Goal: Submit feedback/report problem: Provide input to the site owners about the experience or issues

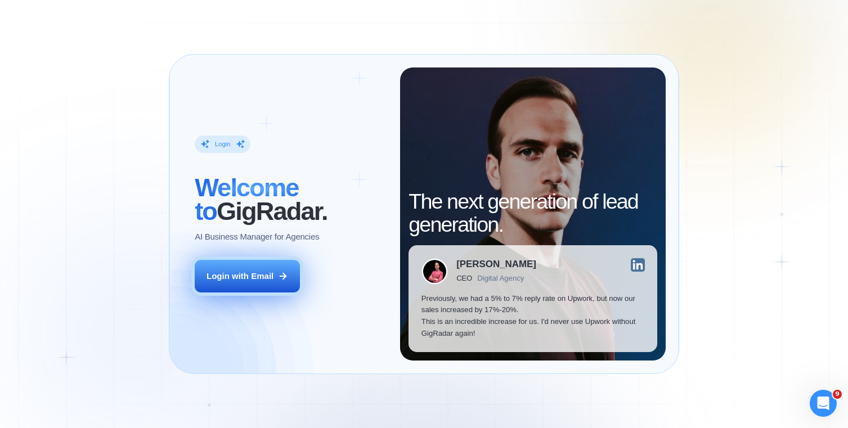
click at [277, 263] on button "Login with Email" at bounding box center [247, 276] width 105 height 33
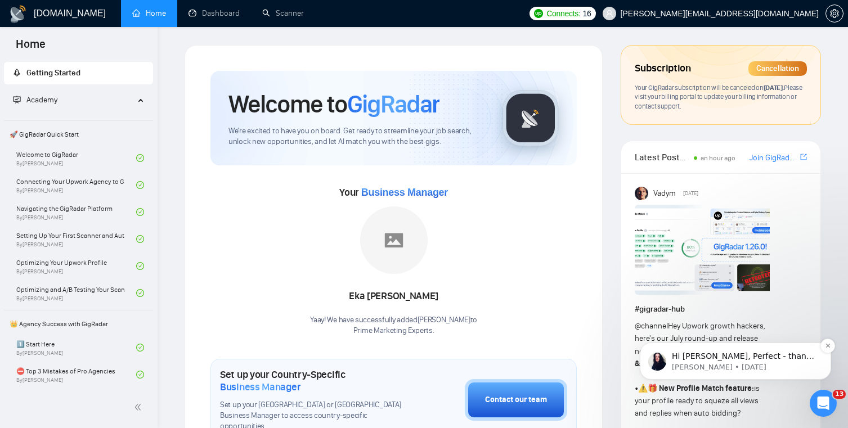
click at [705, 360] on span "Hi [PERSON_NAME], Perfect - thanks for doing that, [PERSON_NAME]! If you’ve alr…" at bounding box center [744, 407] width 145 height 110
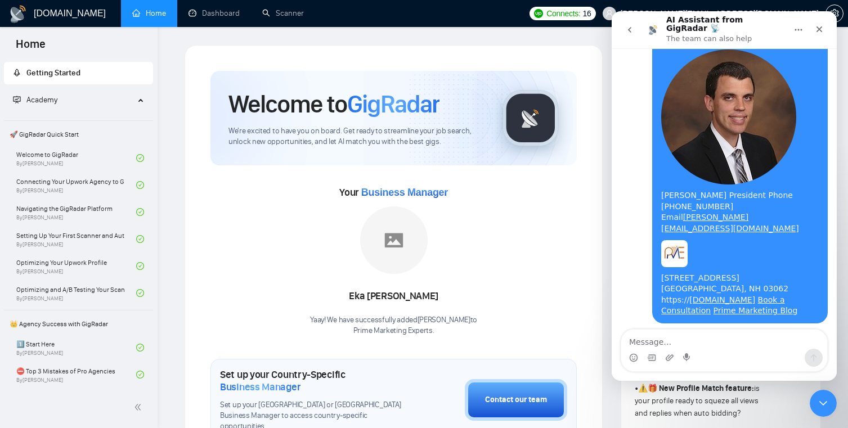
scroll to position [2070, 0]
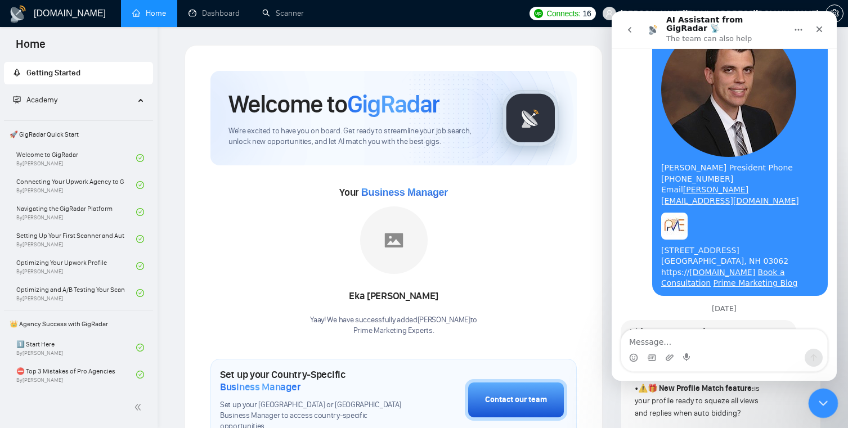
click at [832, 406] on div "Close Intercom Messenger" at bounding box center [821, 401] width 27 height 27
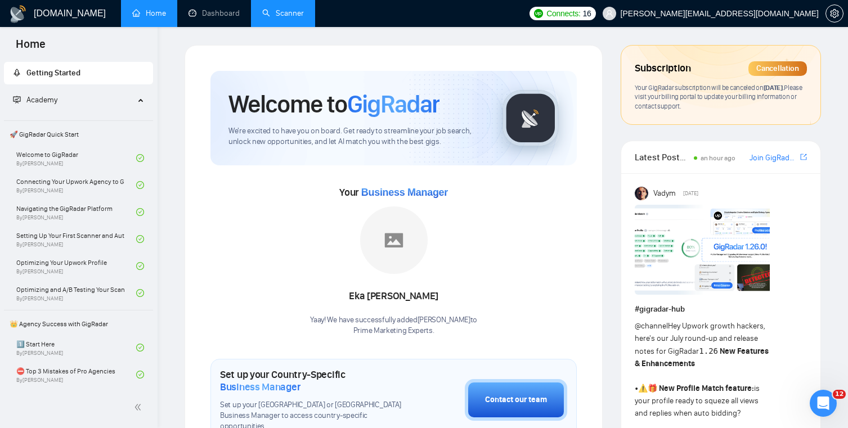
click at [270, 18] on link "Scanner" at bounding box center [283, 13] width 42 height 10
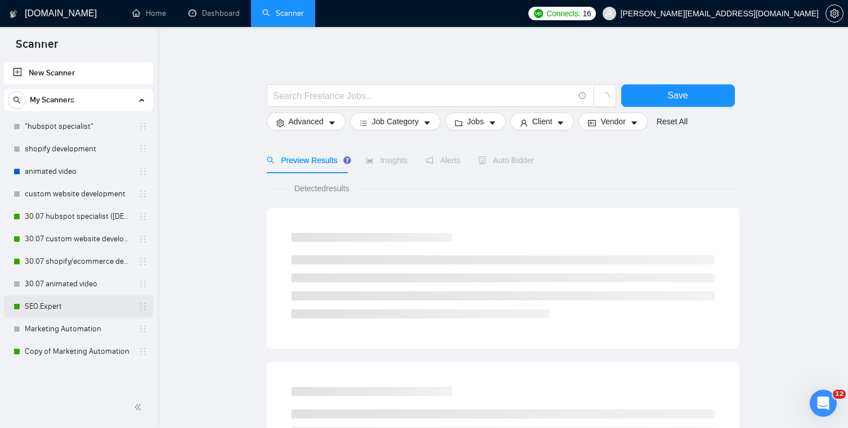
click at [85, 308] on link "SEO Expert" at bounding box center [78, 306] width 107 height 23
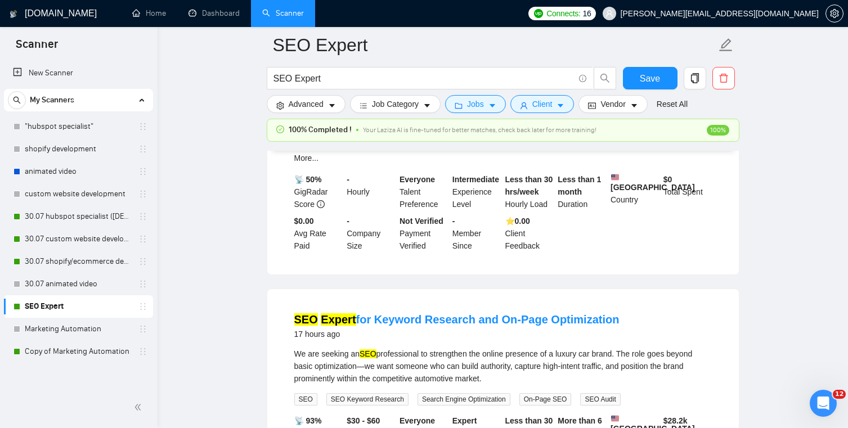
scroll to position [85, 0]
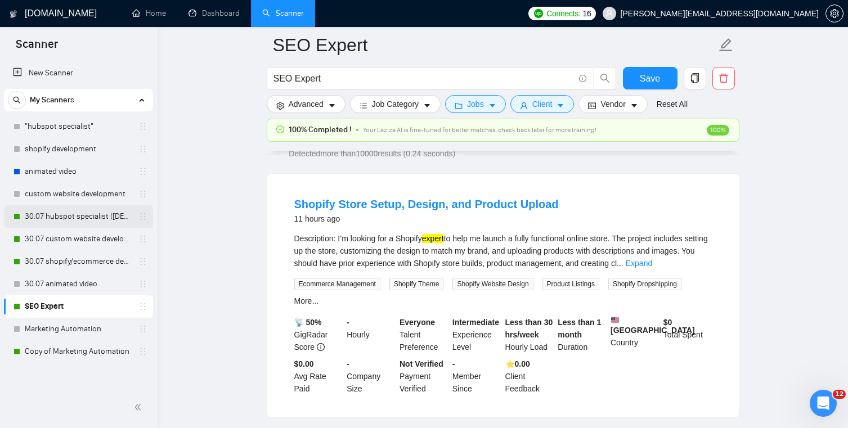
click at [75, 219] on link "30.07 hubspot specialist ([DEMOGRAPHIC_DATA] - not for residents)" at bounding box center [78, 216] width 107 height 23
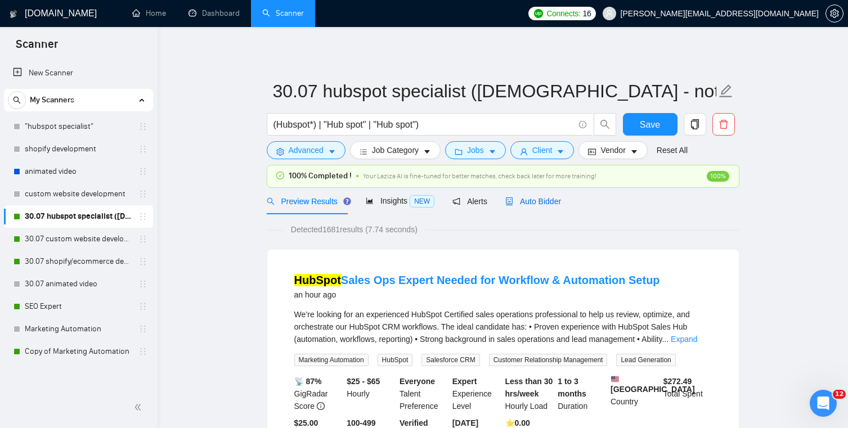
click at [561, 198] on span "Auto Bidder" at bounding box center [533, 201] width 56 height 9
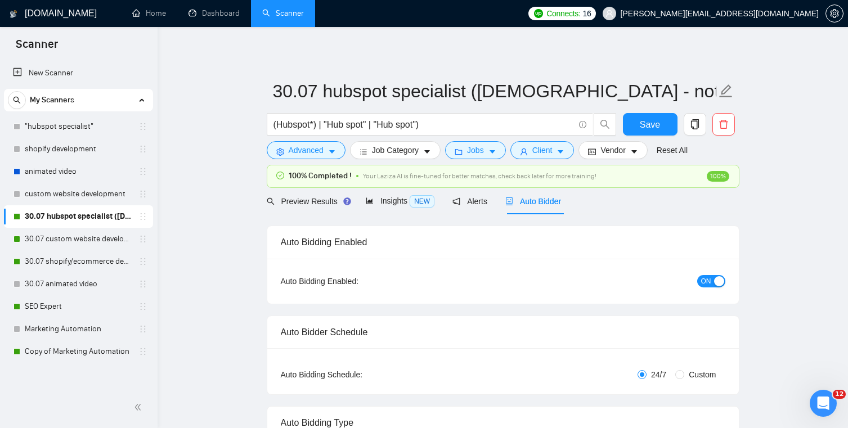
checkbox input "true"
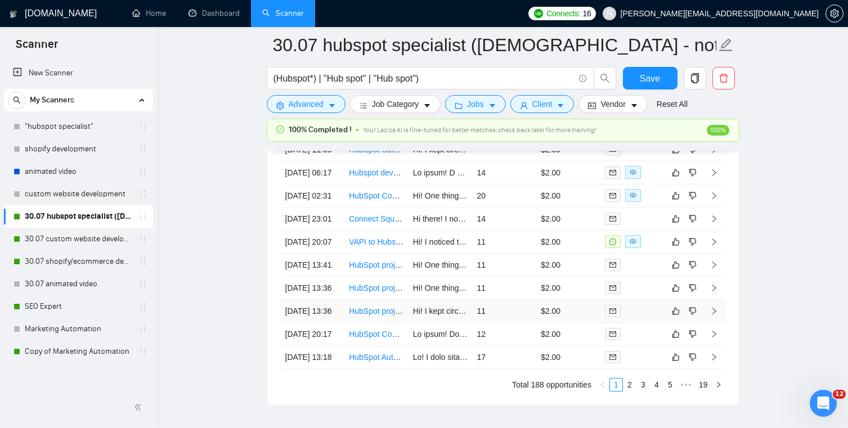
scroll to position [2993, 0]
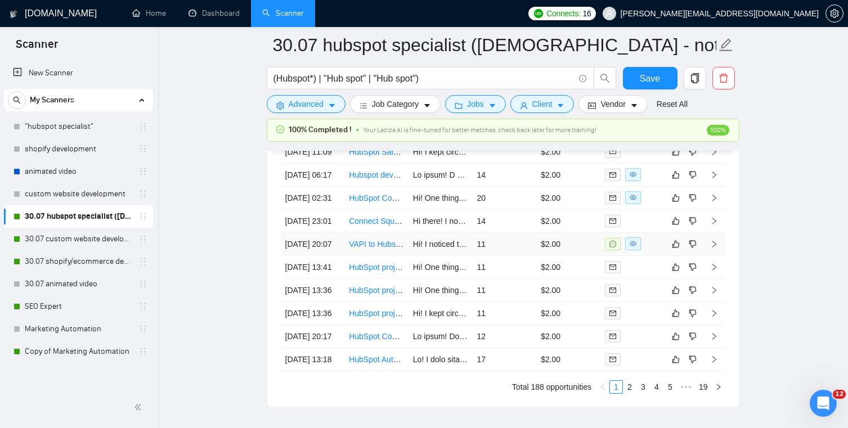
click at [563, 256] on td "$2.00" at bounding box center [568, 244] width 64 height 23
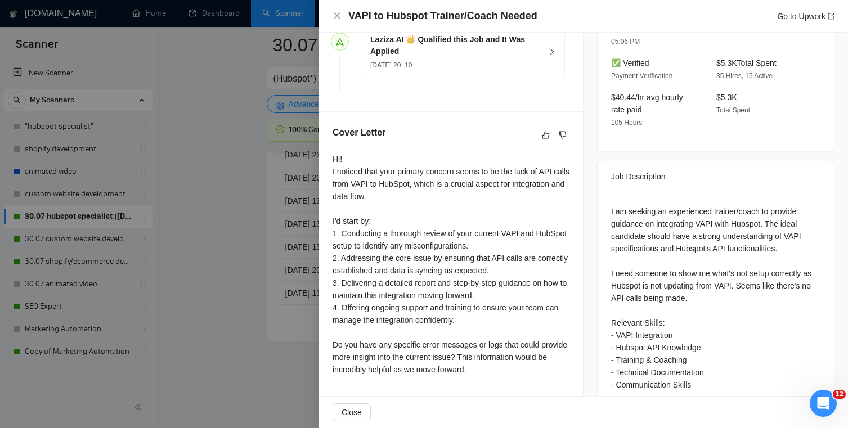
scroll to position [3147, 0]
click at [560, 136] on icon "dislike" at bounding box center [563, 135] width 8 height 9
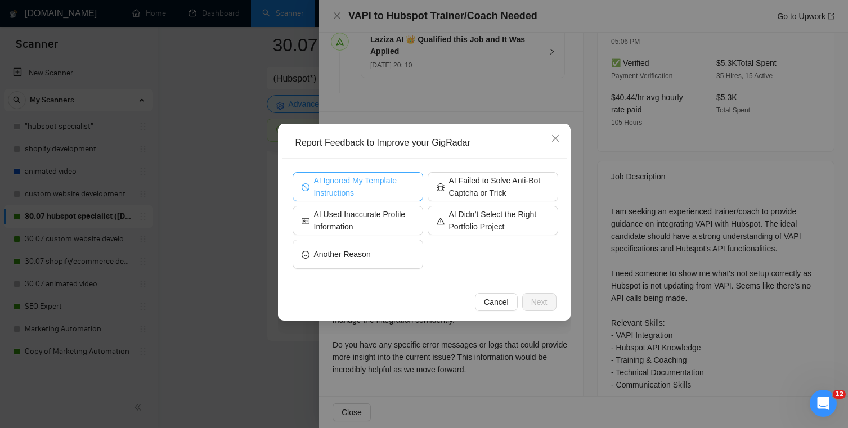
click at [393, 185] on span "AI Ignored My Template Instructions" at bounding box center [364, 186] width 100 height 25
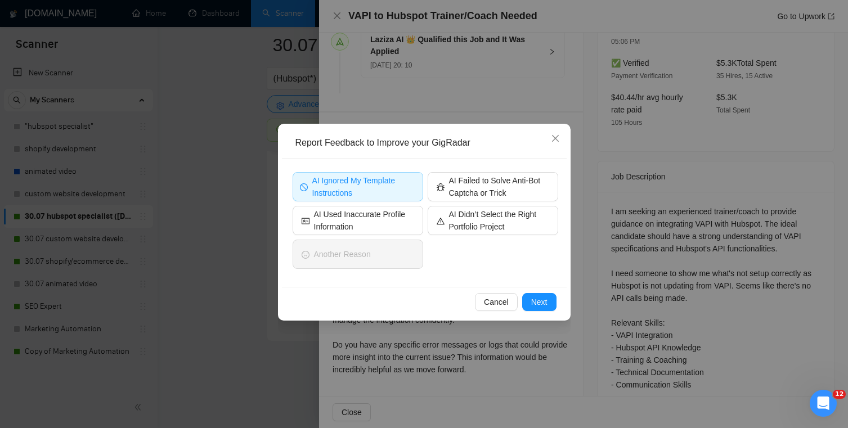
click at [387, 192] on span "AI Ignored My Template Instructions" at bounding box center [364, 186] width 104 height 25
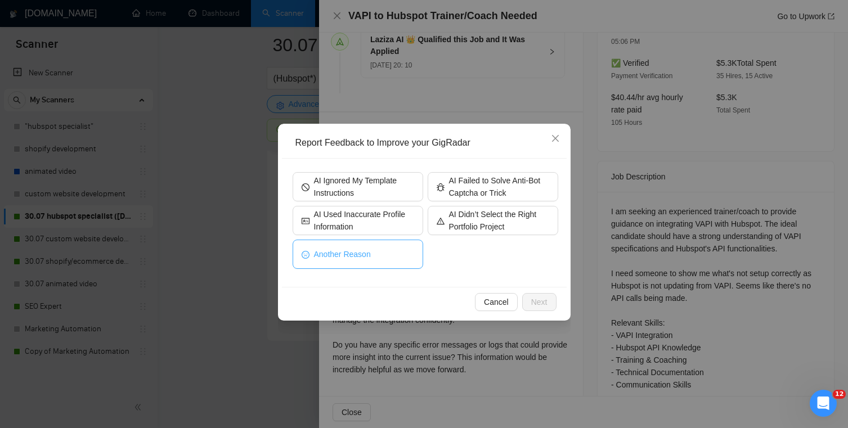
click at [385, 245] on button "Another Reason" at bounding box center [358, 254] width 131 height 29
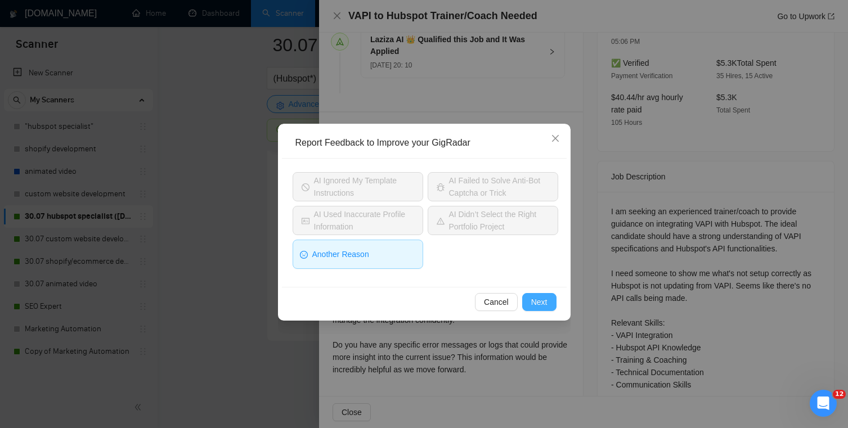
click at [540, 306] on span "Next" at bounding box center [539, 302] width 16 height 12
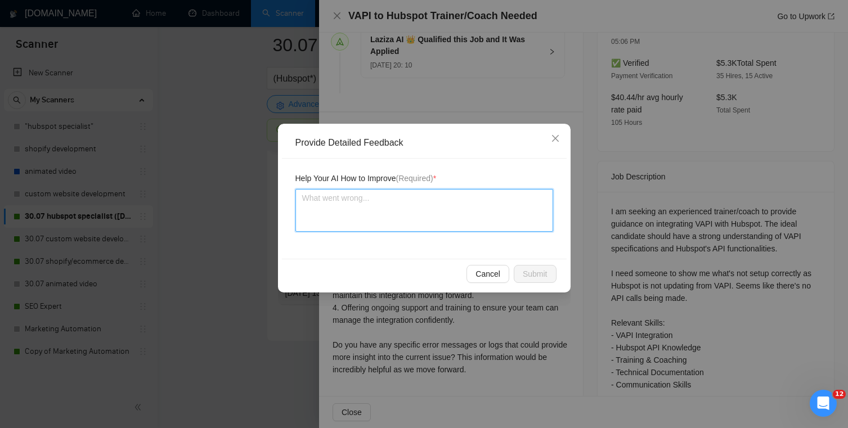
click at [398, 211] on textarea at bounding box center [424, 210] width 258 height 43
type textarea "A"
type textarea "AI"
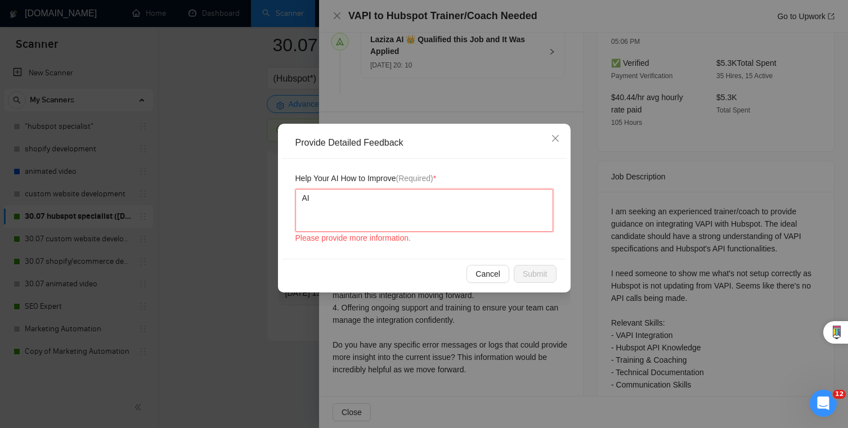
type textarea "AI"
type textarea "AI s"
type textarea "AI sel"
type textarea "AI sele"
type textarea "AI selec"
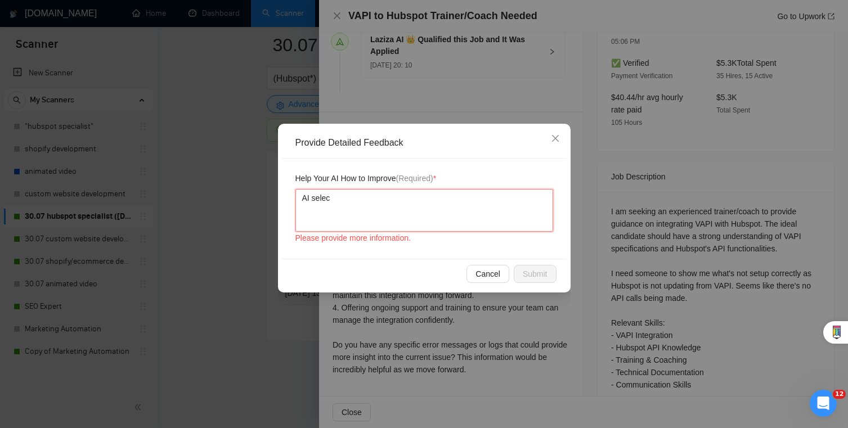
type textarea "AI select"
type textarea "AI selecte"
type textarea "AI selected"
type textarea "AI selected a"
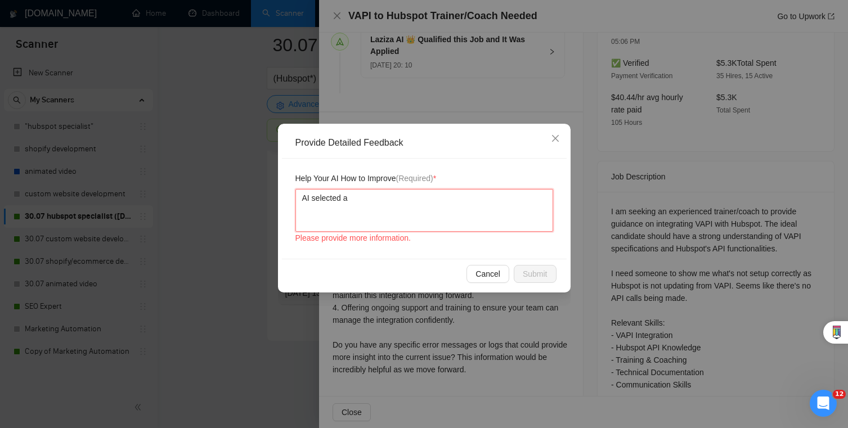
type textarea "AI selected a"
type textarea "AI selected a j"
type textarea "AI selected a jo"
type textarea "AI selected a job"
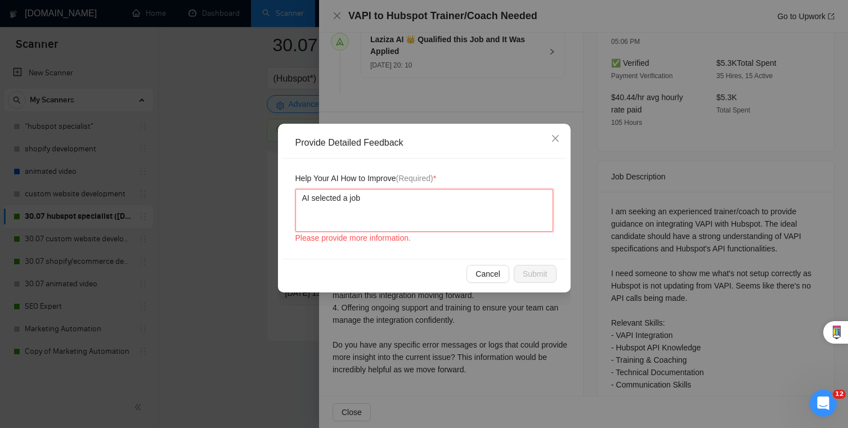
type textarea "AI selected a job t"
type textarea "AI selected a job th"
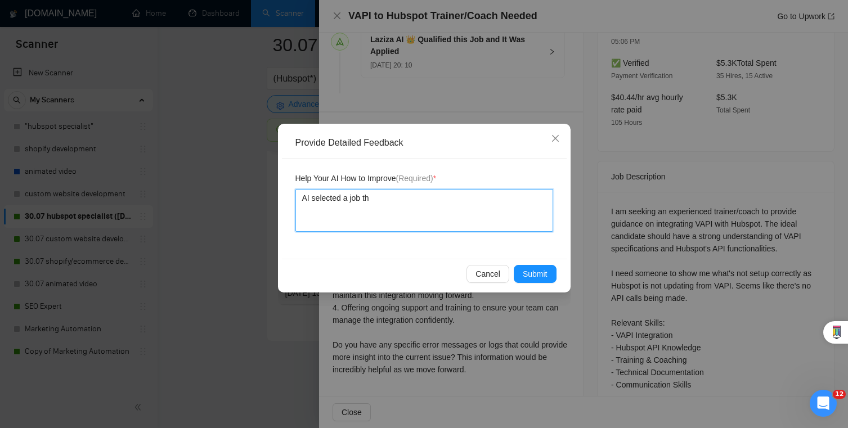
type textarea "AI selected a job tha"
type textarea "AI selected a job th"
type textarea "AI selected a job t"
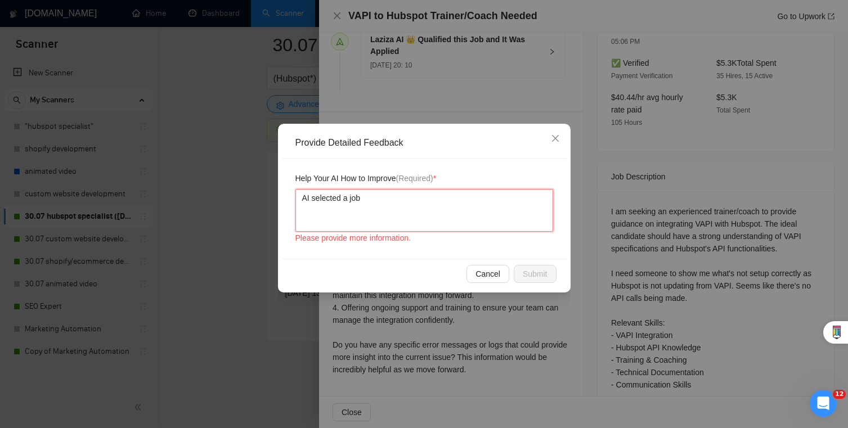
type textarea "AI selected a job w"
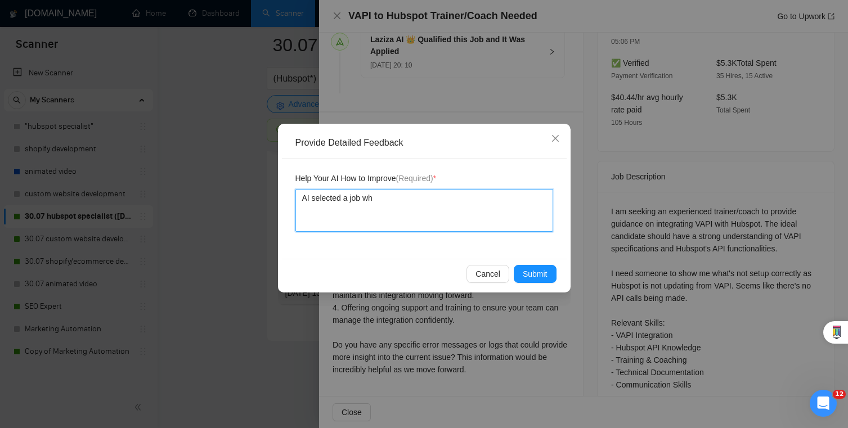
type textarea "AI selected a job whe"
type textarea "AI selected a job wher"
type textarea "AI selected a job where"
type textarea "AI selected a job where t"
type textarea "AI selected a job where th"
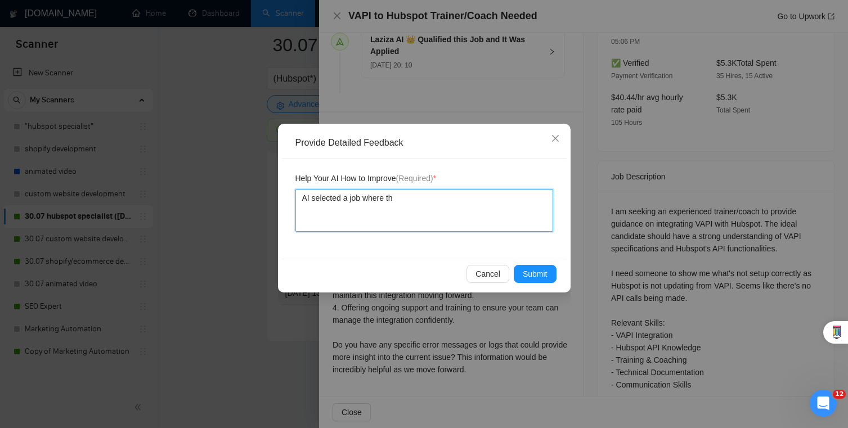
type textarea "AI selected a job where the"
type textarea "AI selected a job where the co"
type textarea "AI selected a job where the con"
type textarea "AI selected a job where the cons"
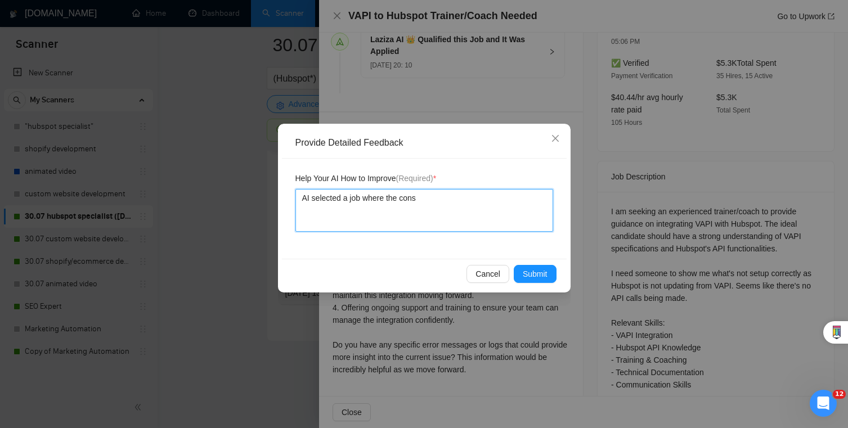
type textarea "AI selected a job where the consu"
type textarea "AI selected a job where the consult"
type textarea "AI selected a job where the consulta"
type textarea "AI selected a job where the consultan"
type textarea "AI selected a job where the consultant"
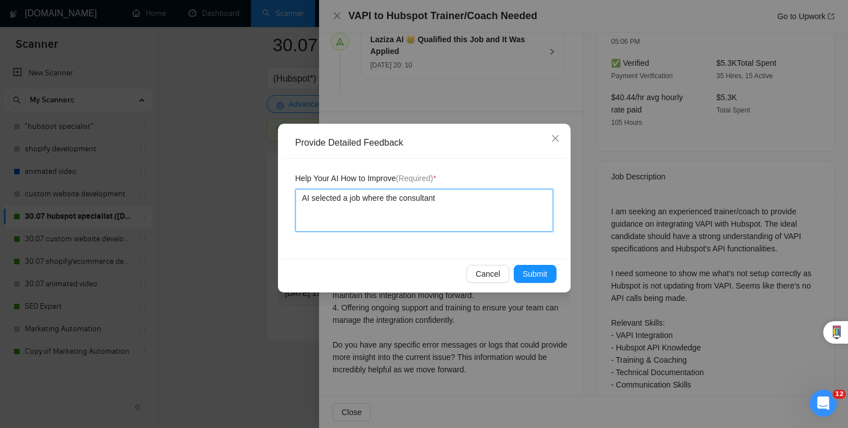
type textarea "AI selected a job where the consultant"
type textarea "AI selected a job where the consultant w"
type textarea "AI selected a job where the consultant wa"
type textarea "AI selected a job where the consultant wans"
type textarea "AI selected a job where the consultant wan"
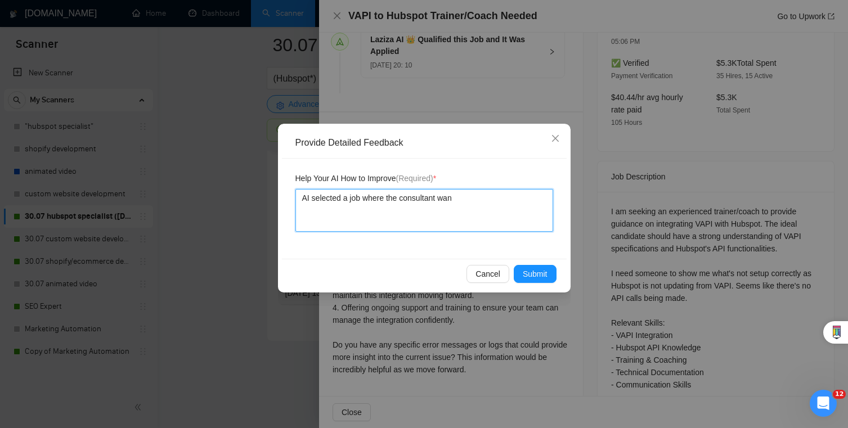
type textarea "AI selected a job where the consultant wa"
type textarea "AI selected a job where the consultant was"
type textarea "AI selected a job where the consultant was o"
type textarea "AI selected a job where the consultant was"
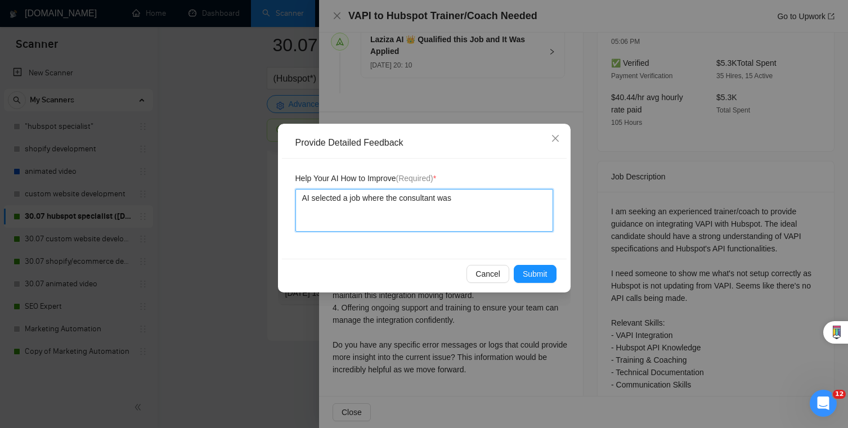
type textarea "AI selected a job where the consultant was"
type textarea "AI selected a job where the consultant wa"
type textarea "AI selected a job where the consultant w"
type textarea "AI selected a job where the consultant"
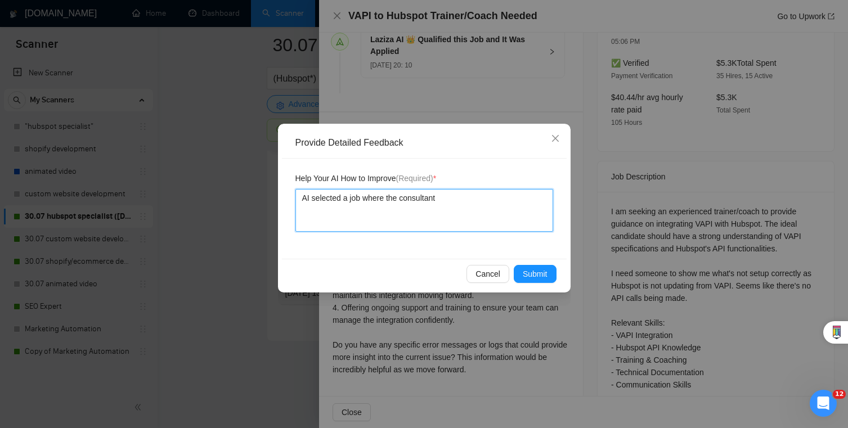
type textarea "AI selected a job where the consultan"
type textarea "AI selected a job where the consulta"
type textarea "AI selected a job where the consult"
type textarea "AI selected a job where the consul"
type textarea "AI selected a job where the consu"
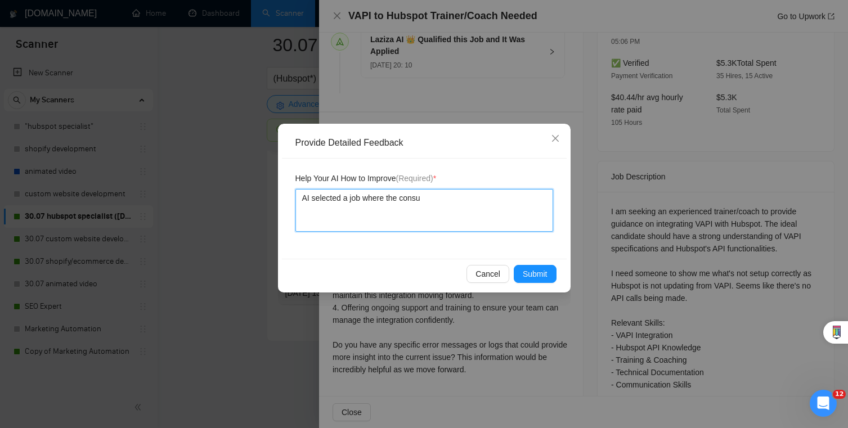
type textarea "AI selected a job where the cons"
type textarea "AI selected a job where the con"
type textarea "AI selected a job where the co"
type textarea "AI selected a job where the c"
type textarea "AI selected a job where the"
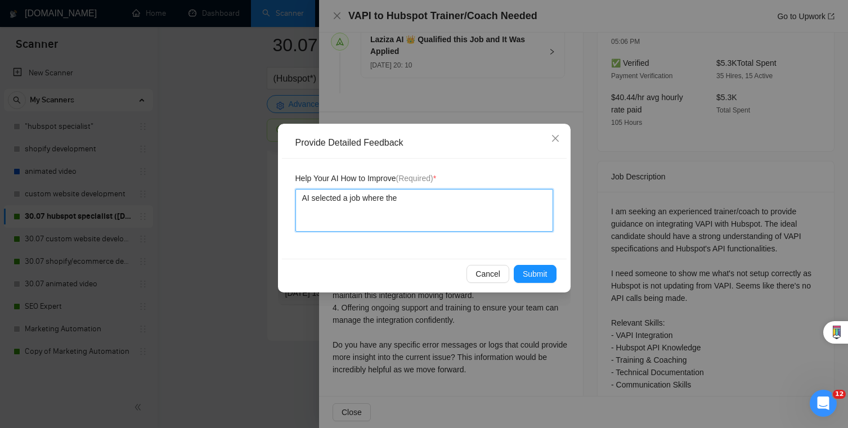
type textarea "AI selected a job where the"
type textarea "AI selected a job where the c"
type textarea "AI selected a job where the cl"
type textarea "AI selected a job where the cli"
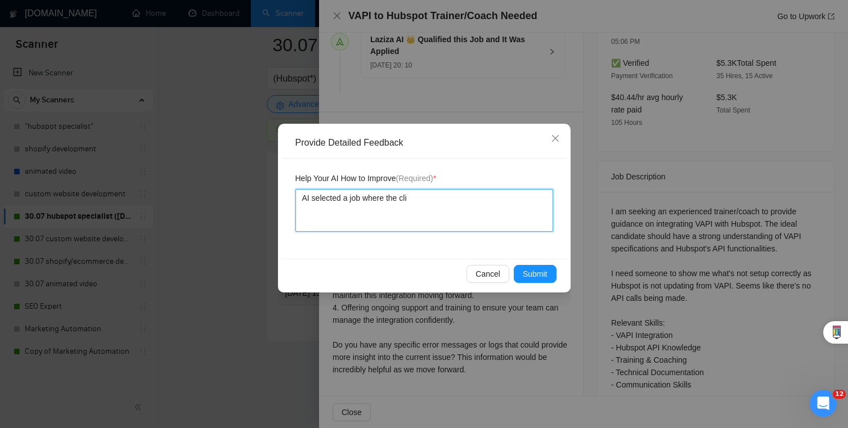
type textarea "AI selected a job where the clie"
type textarea "AI selected a job where the clien"
type textarea "AI selected a job where the client"
type textarea "AI selected a job where the client w"
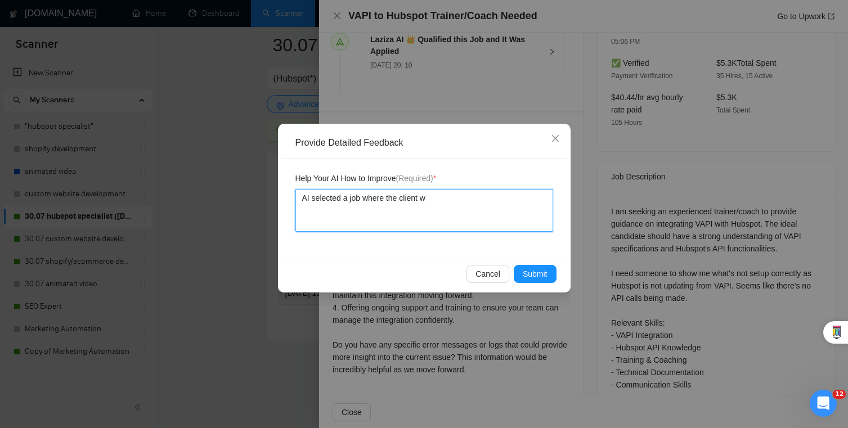
type textarea "AI selected a job where the client wa"
type textarea "AI selected a job where the client was"
type textarea "AI selected a job where the client was o"
type textarea "AI selected a job where the client was on"
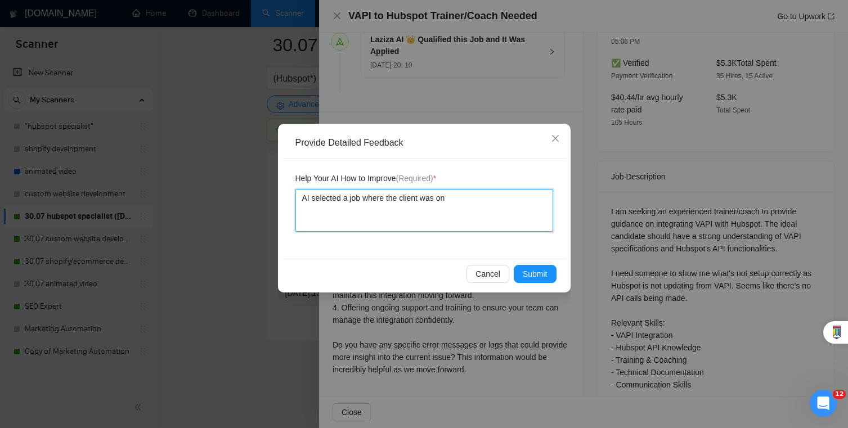
type textarea "AI selected a job where the client was onl"
type textarea "AI selected a job where the client was only"
type textarea "AI selected a job where the client was only w"
type textarea "AI selected a job where the client was only wi"
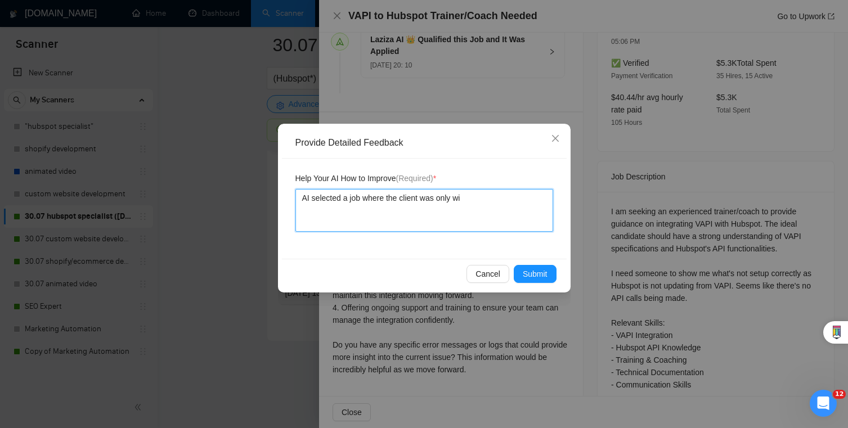
type textarea "AI selected a job where the client was only wil"
type textarea "AI selected a job where the client was only will"
type textarea "AI selected a job where the client was only [PERSON_NAME]"
type textarea "AI selected a job where the client was only willing"
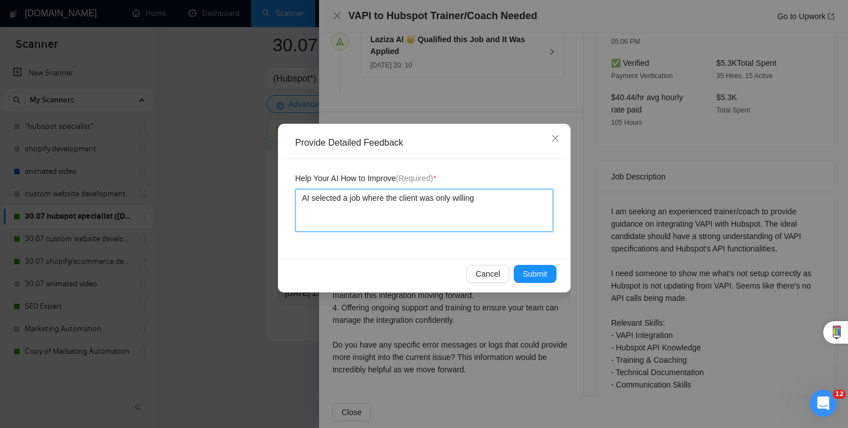
type textarea "AI selected a job where the client was only willing"
type textarea "AI selected a job where the client was only willing t"
type textarea "AI selected a job where the client was only willing to"
type textarea "AI selected a job where the client was only willing to p"
type textarea "AI selected a job where the client was only willing to pa"
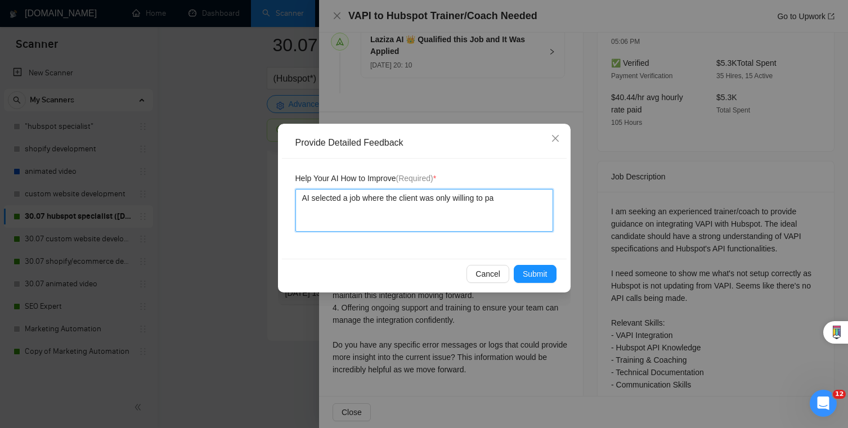
type textarea "AI selected a job where the client was only willing to pay"
type textarea "AI selected a job where the client was only willing to pay $"
type textarea "AI selected a job where the client was only willing to pay $1"
type textarea "AI selected a job where the client was only willing to pay $10"
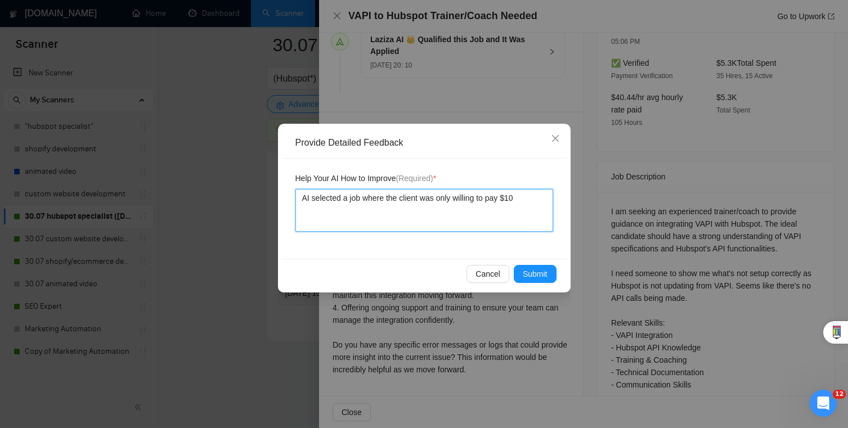
type textarea "AI selected a job where the client was only willing to pay $10"
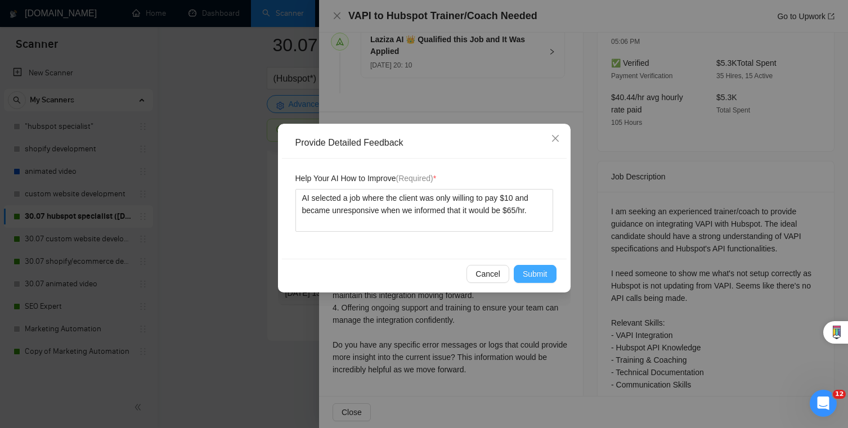
click at [544, 276] on span "Submit" at bounding box center [535, 274] width 25 height 12
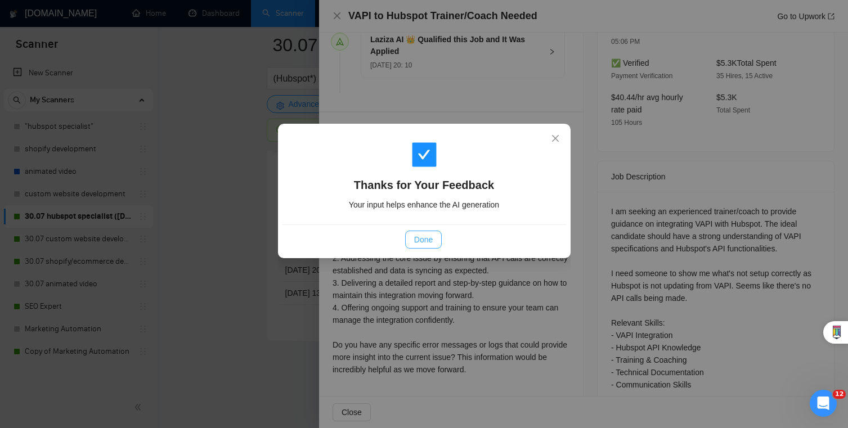
click at [419, 234] on span "Done" at bounding box center [423, 240] width 19 height 12
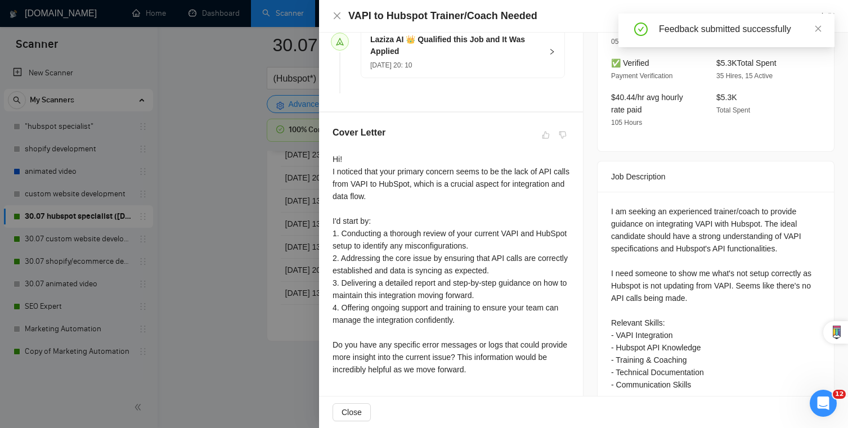
click at [290, 257] on div at bounding box center [424, 214] width 848 height 428
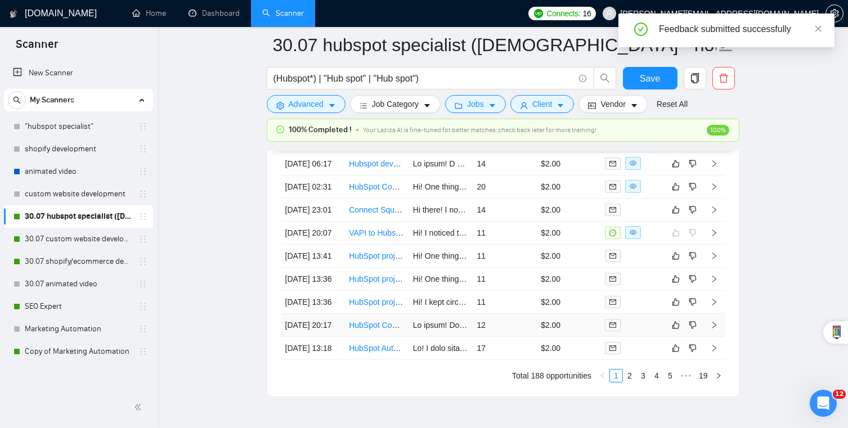
scroll to position [2928, 0]
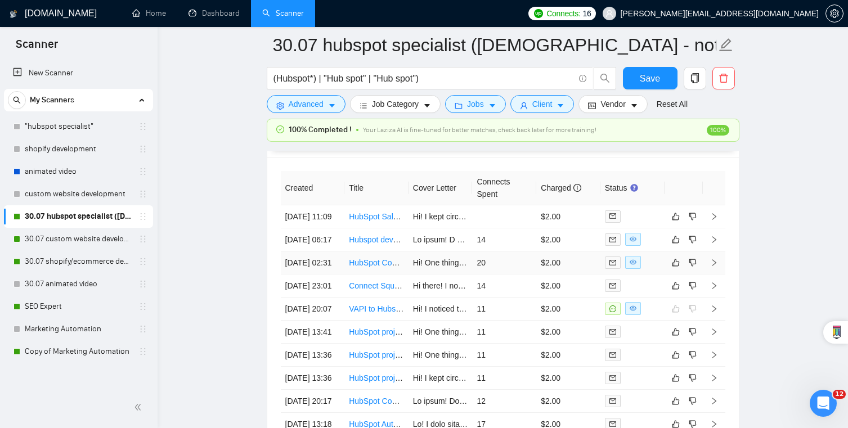
click at [532, 267] on td "20" at bounding box center [504, 263] width 64 height 23
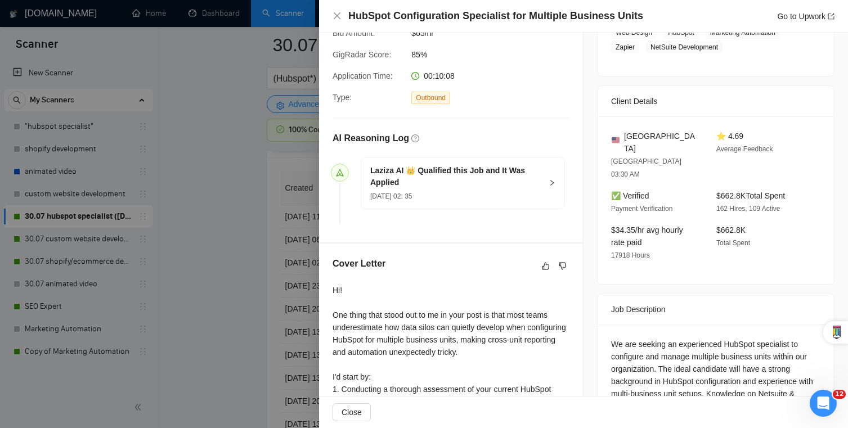
scroll to position [200, 0]
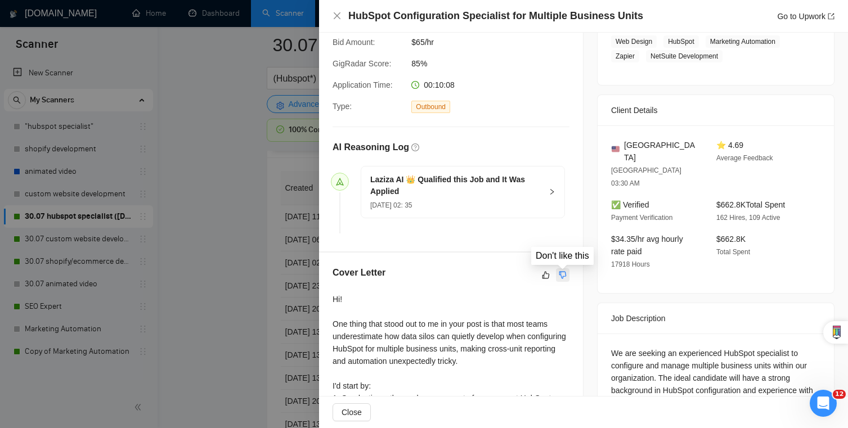
click at [562, 271] on icon "dislike" at bounding box center [563, 275] width 8 height 9
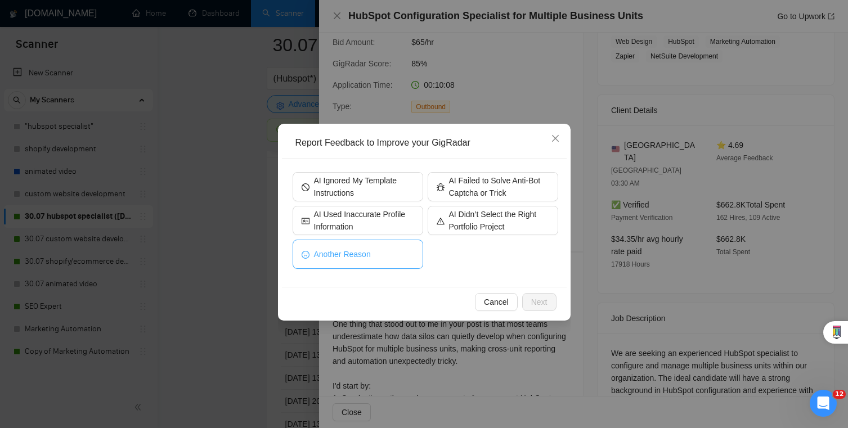
click at [391, 260] on button "Another Reason" at bounding box center [358, 254] width 131 height 29
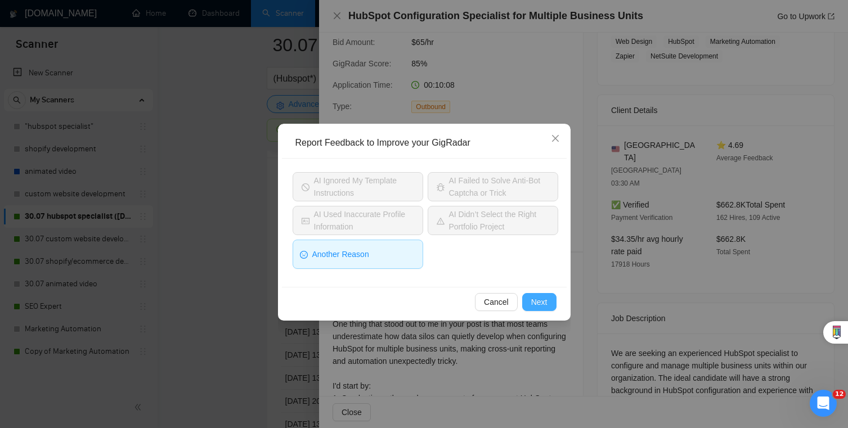
click at [545, 303] on span "Next" at bounding box center [539, 302] width 16 height 12
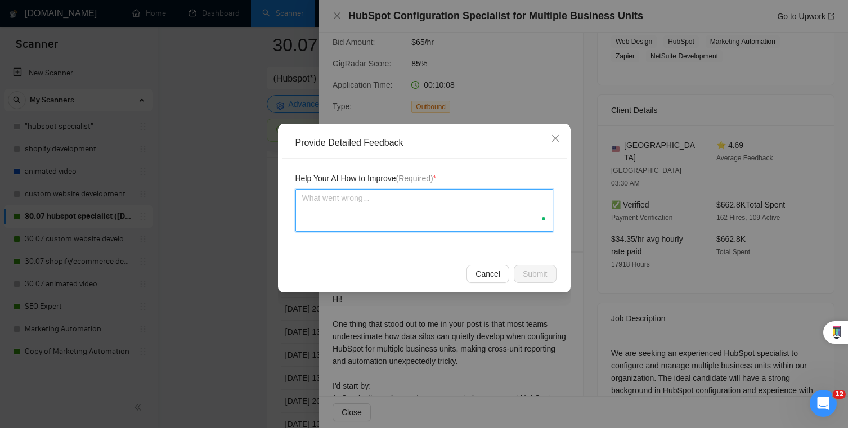
click at [459, 202] on textarea at bounding box center [424, 210] width 258 height 43
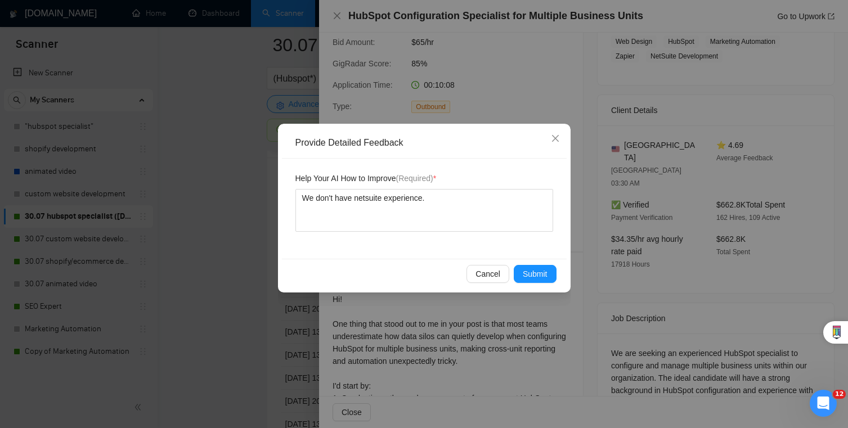
click at [543, 289] on div "Provide Detailed Feedback Help Your AI How to Improve (Required) * We don't hav…" at bounding box center [424, 208] width 293 height 169
click at [543, 280] on button "Submit" at bounding box center [535, 274] width 43 height 18
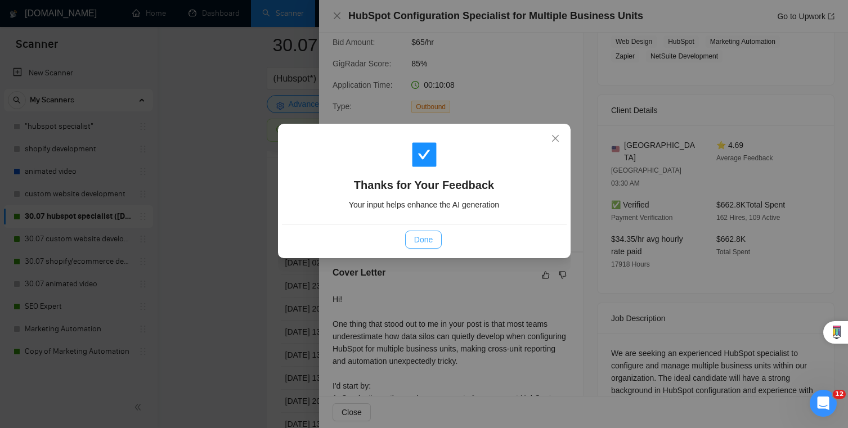
click at [434, 247] on button "Done" at bounding box center [423, 240] width 37 height 18
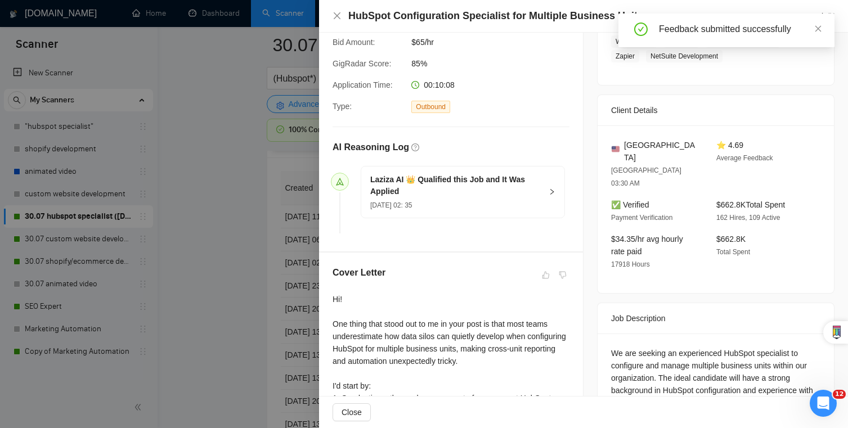
scroll to position [0, 0]
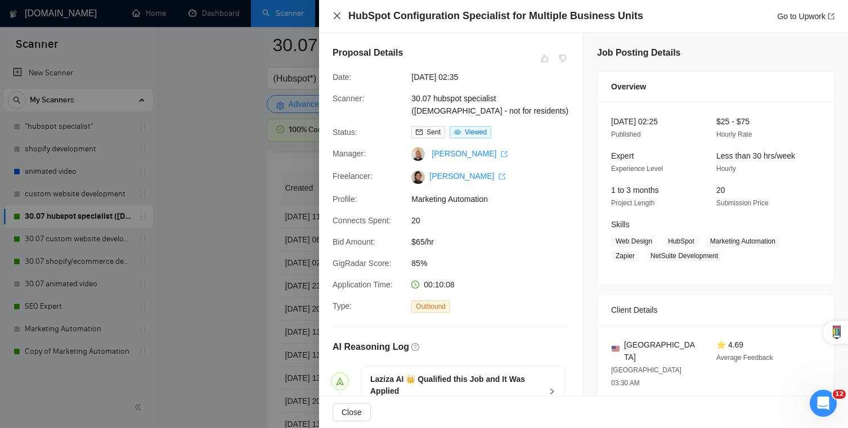
click at [335, 15] on icon "close" at bounding box center [337, 15] width 7 height 7
